Goal: Information Seeking & Learning: Learn about a topic

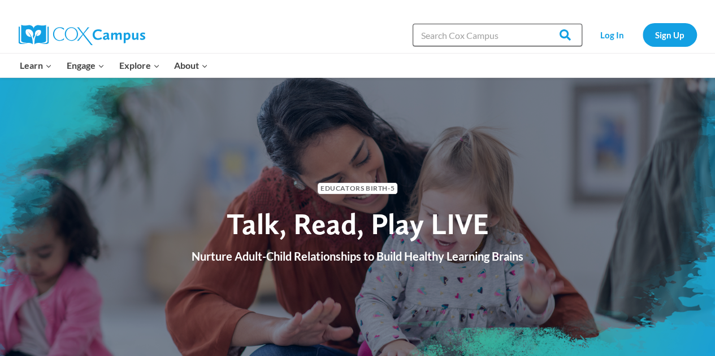
click at [514, 39] on input "Search in [URL][DOMAIN_NAME]" at bounding box center [496, 35] width 169 height 23
type input "schwa"
click at [538, 24] on input "Search" at bounding box center [560, 35] width 44 height 23
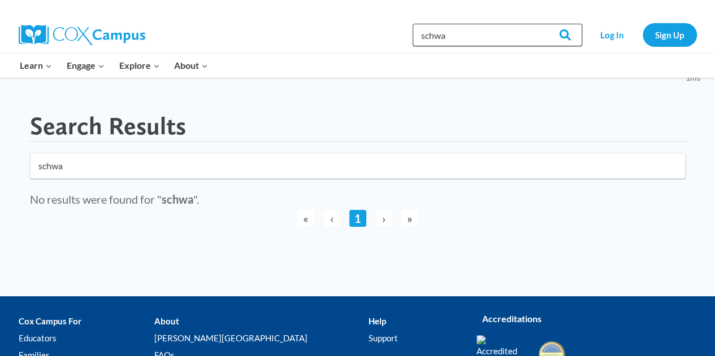
click at [460, 35] on input "schwa" at bounding box center [496, 35] width 169 height 23
type input "schwa sounds"
click at [538, 24] on input "Search" at bounding box center [560, 35] width 44 height 23
click at [146, 61] on button "Child menu of Explore" at bounding box center [139, 66] width 55 height 24
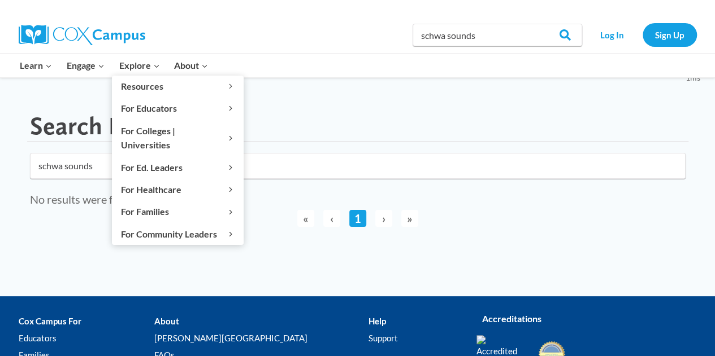
click at [0, 0] on link "Resource Library" at bounding box center [0, 0] width 0 height 0
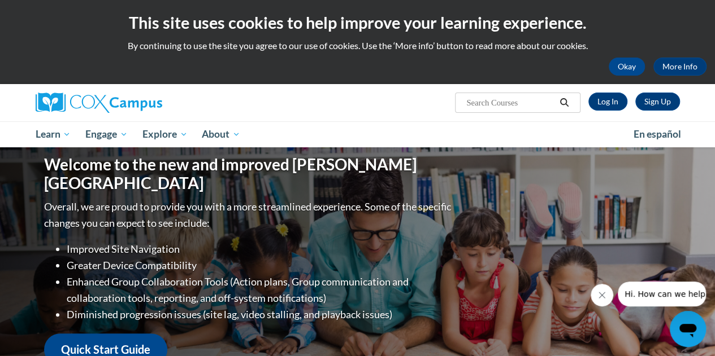
click at [471, 101] on input "Search..." at bounding box center [510, 103] width 90 height 14
type input "schwa"
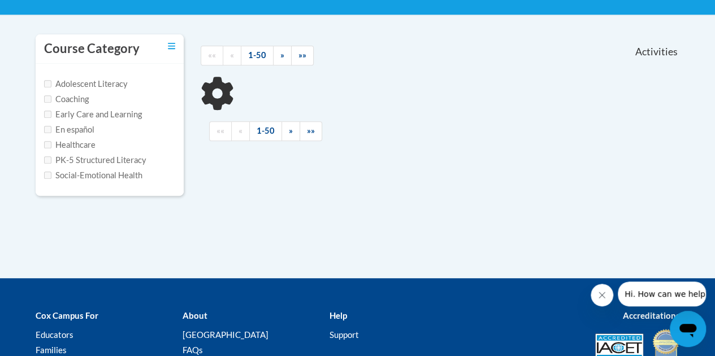
scroll to position [221, 0]
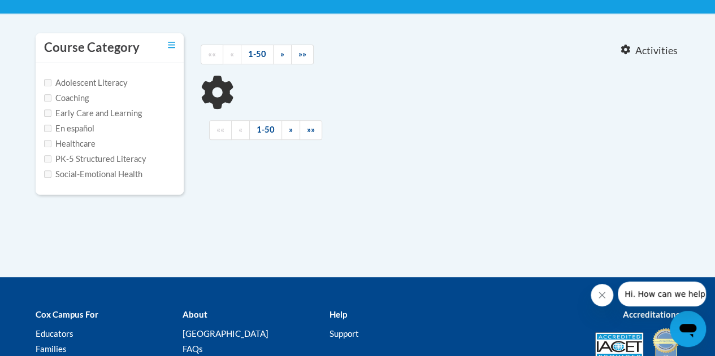
type input "schwa"
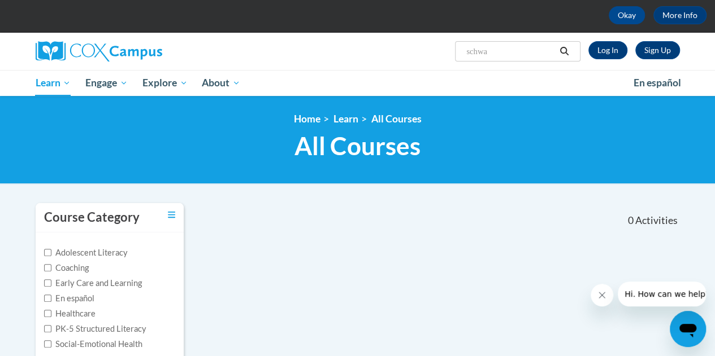
scroll to position [51, 0]
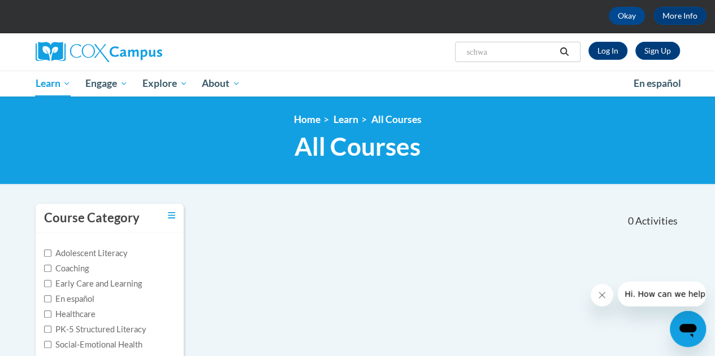
click at [558, 54] on button "Search" at bounding box center [563, 52] width 17 height 14
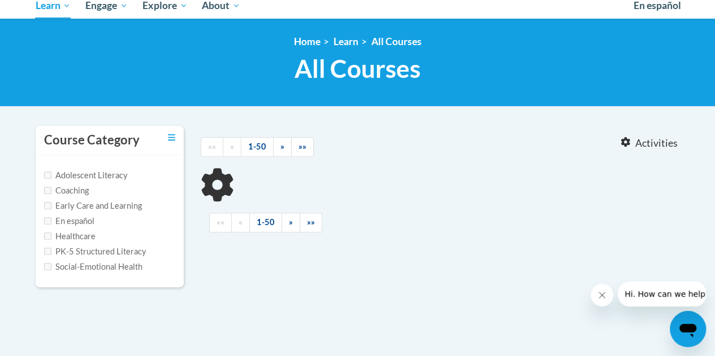
type input "schwa"
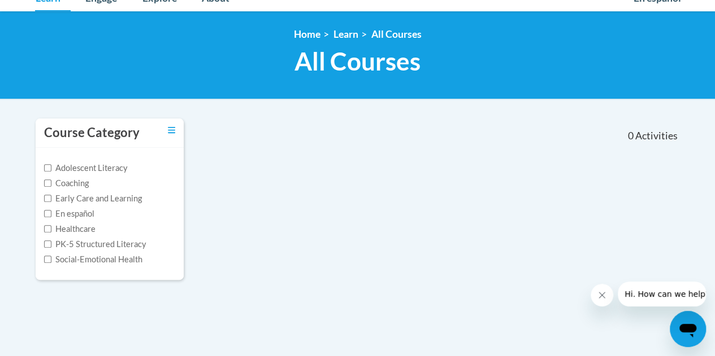
scroll to position [137, 0]
